Goal: Subscribe to service/newsletter

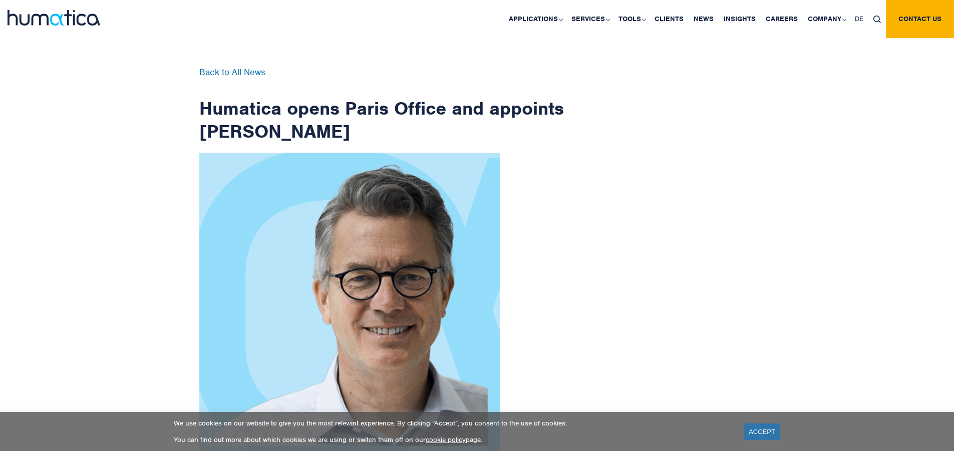
scroll to position [1597, 0]
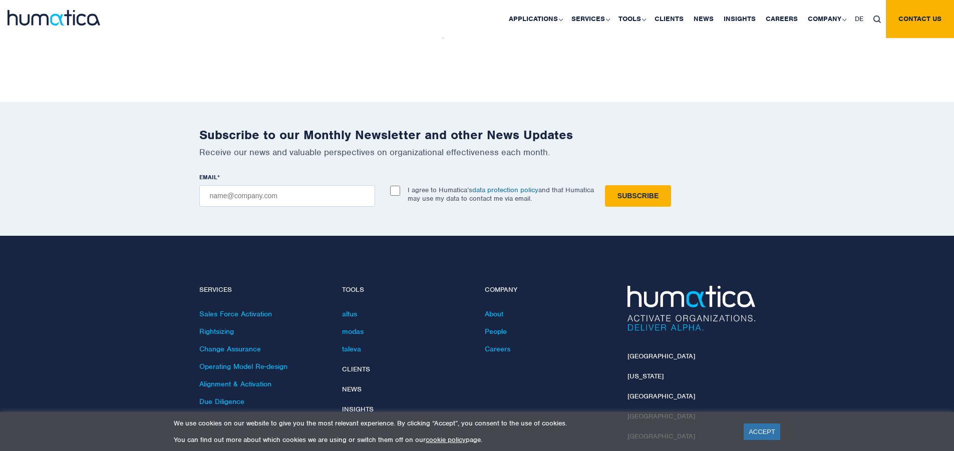
checkbox input "true"
type input "[EMAIL_ADDRESS][DOMAIN_NAME]"
click at [605, 185] on input "Subscribe" at bounding box center [638, 196] width 66 height 22
